Goal: Check status: Check status

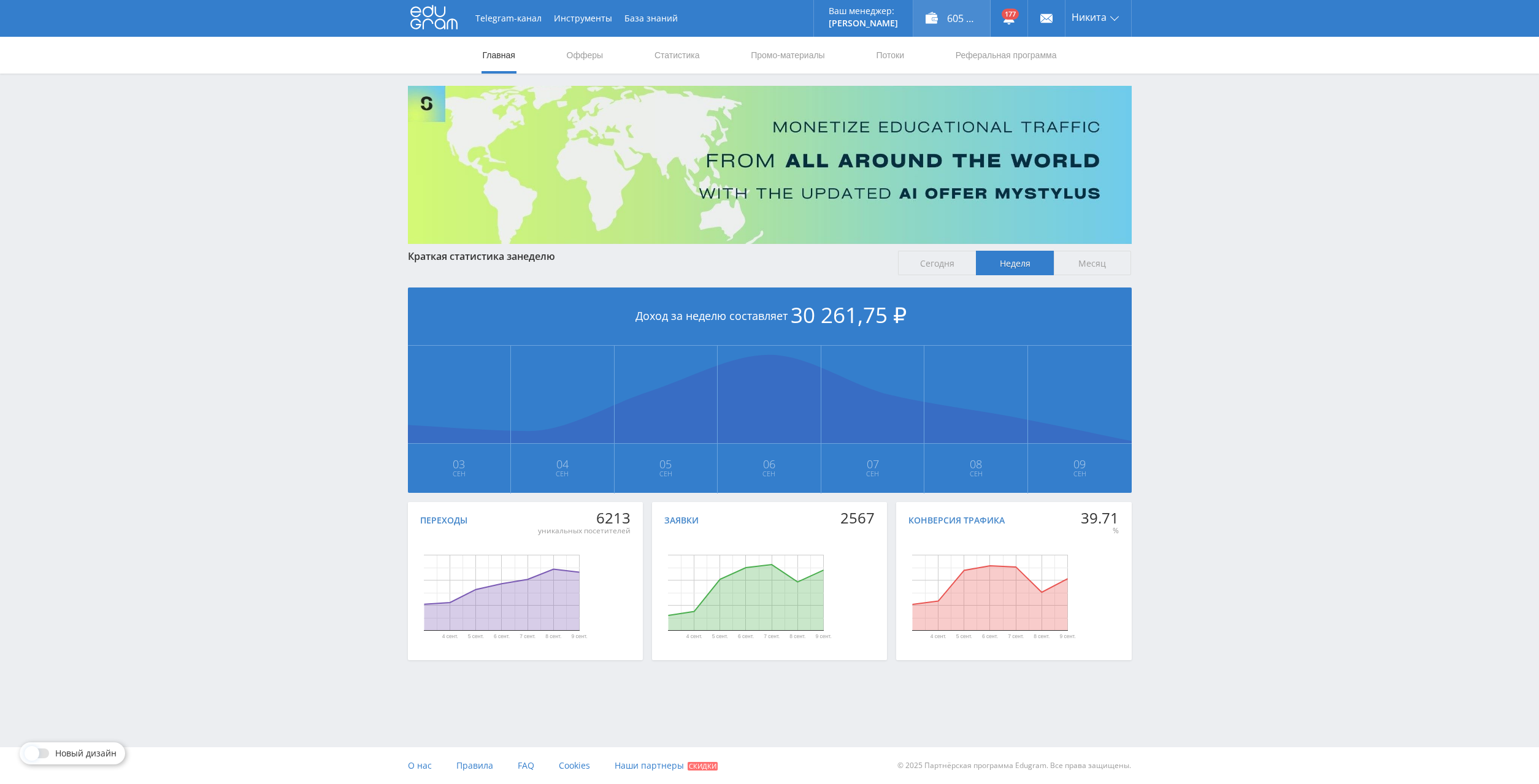
click at [955, 10] on div "605 707,00 ₽" at bounding box center [951, 18] width 77 height 37
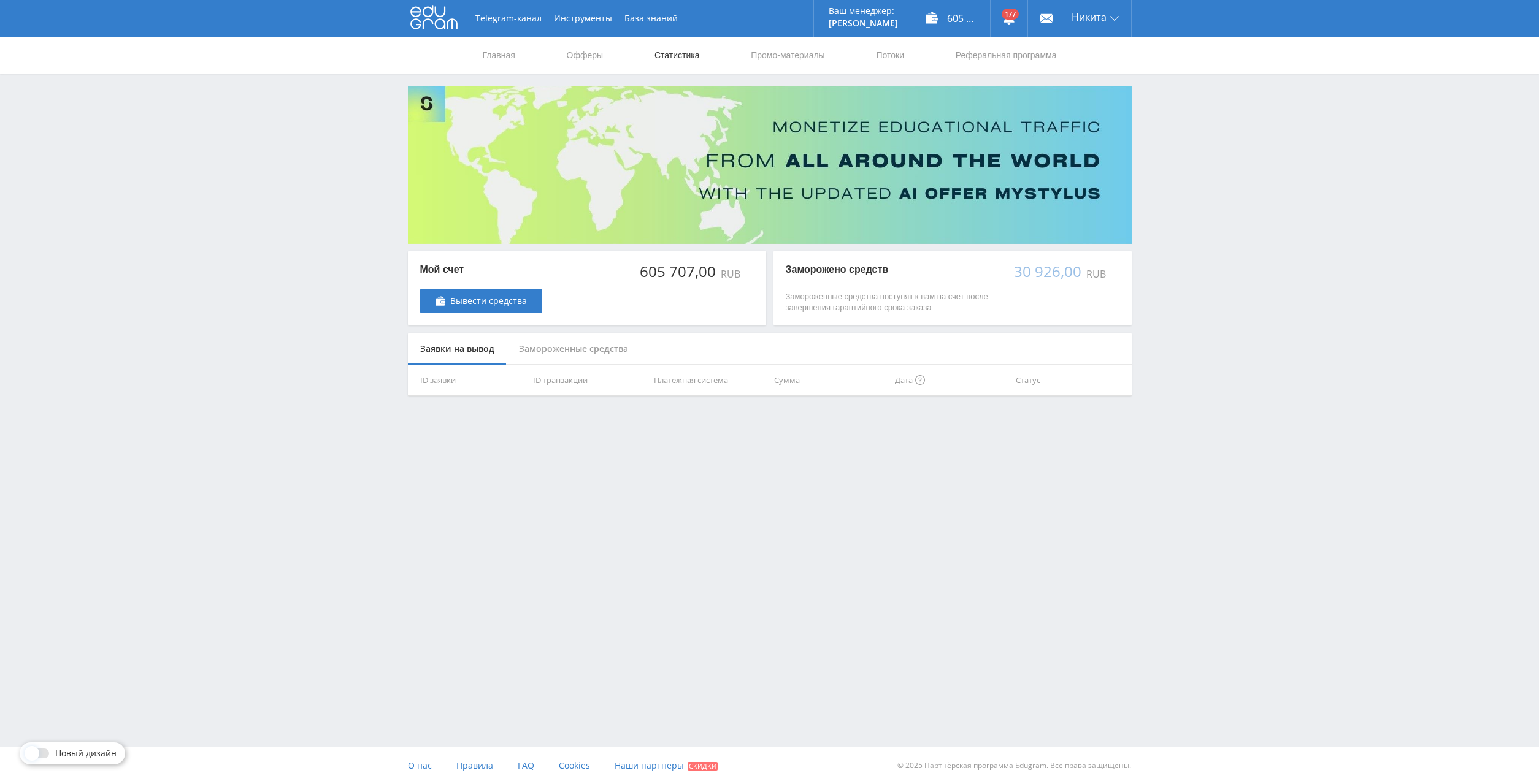
click at [676, 47] on link "Статистика" at bounding box center [677, 54] width 48 height 37
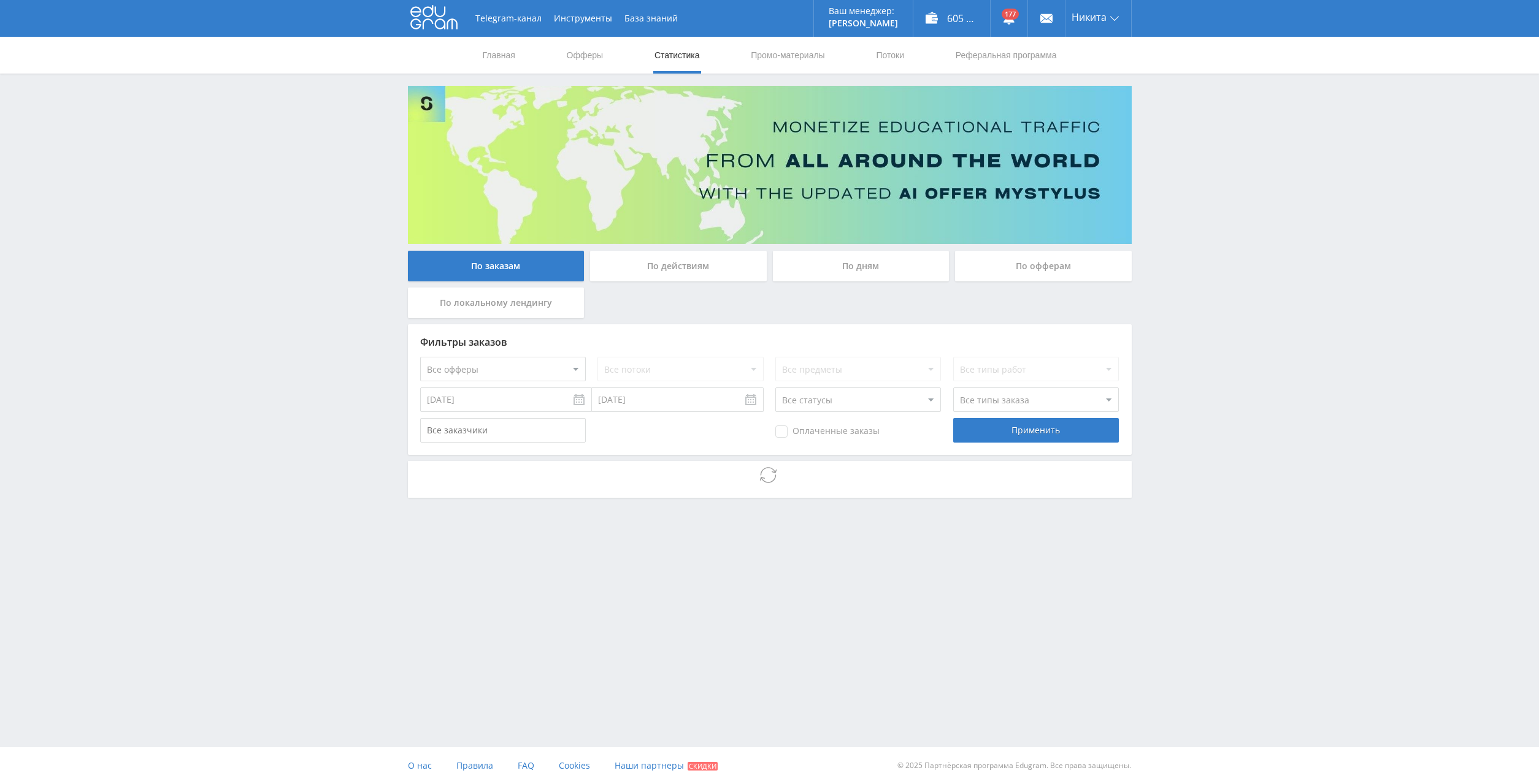
click at [862, 268] on div "По дням" at bounding box center [860, 265] width 177 height 31
click at [0, 0] on input "По дням" at bounding box center [0, 0] width 0 height 0
